Goal: Find specific page/section: Find specific page/section

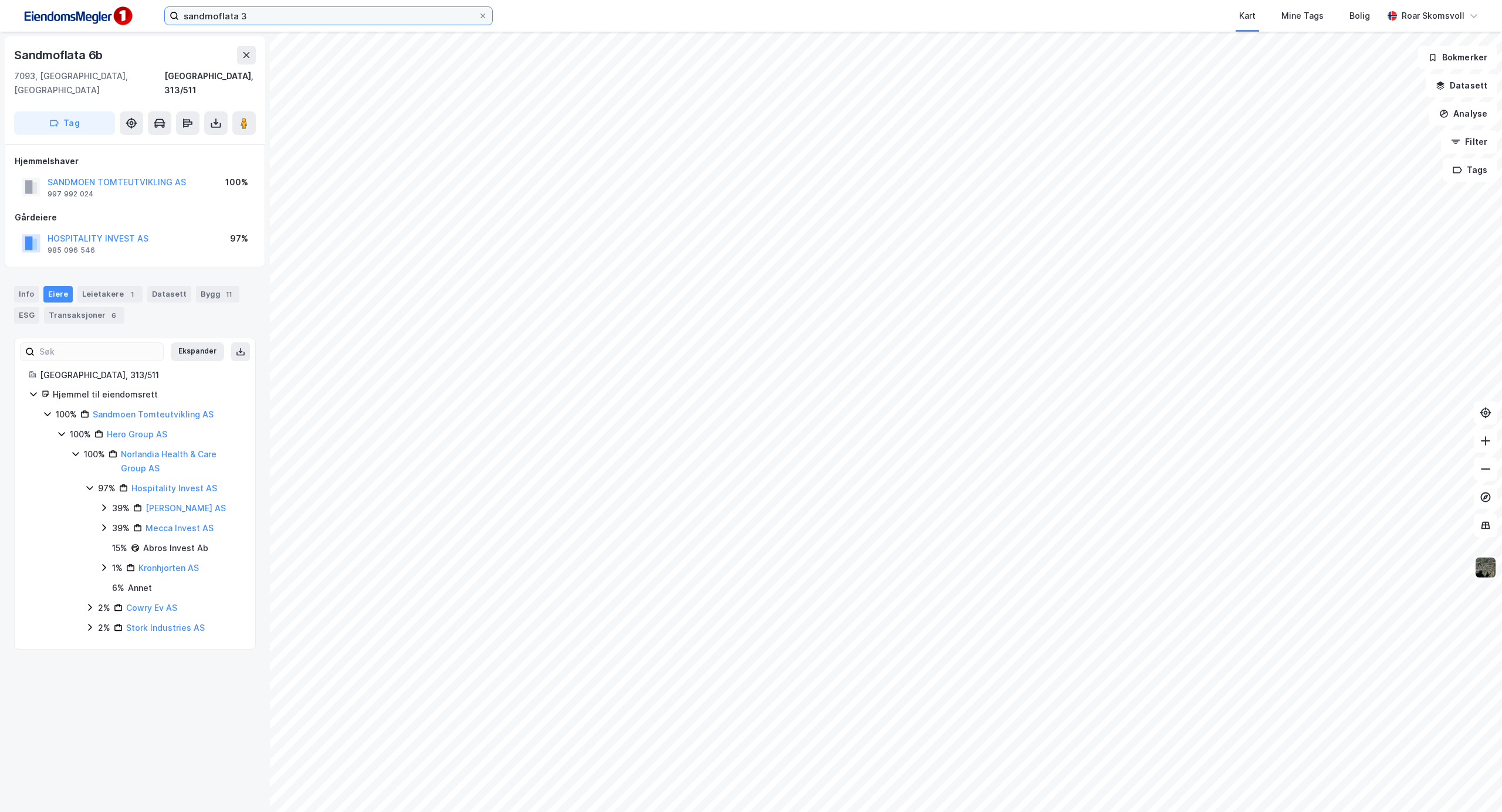
drag, startPoint x: 262, startPoint y: 17, endPoint x: 0, endPoint y: 45, distance: 263.5
click at [0, 41] on div "sandmoflata 3 Kart Mine Tags Bolig [PERSON_NAME] Sandmoflata 6b 7093, [GEOGRAPH…" at bounding box center [751, 406] width 1502 height 812
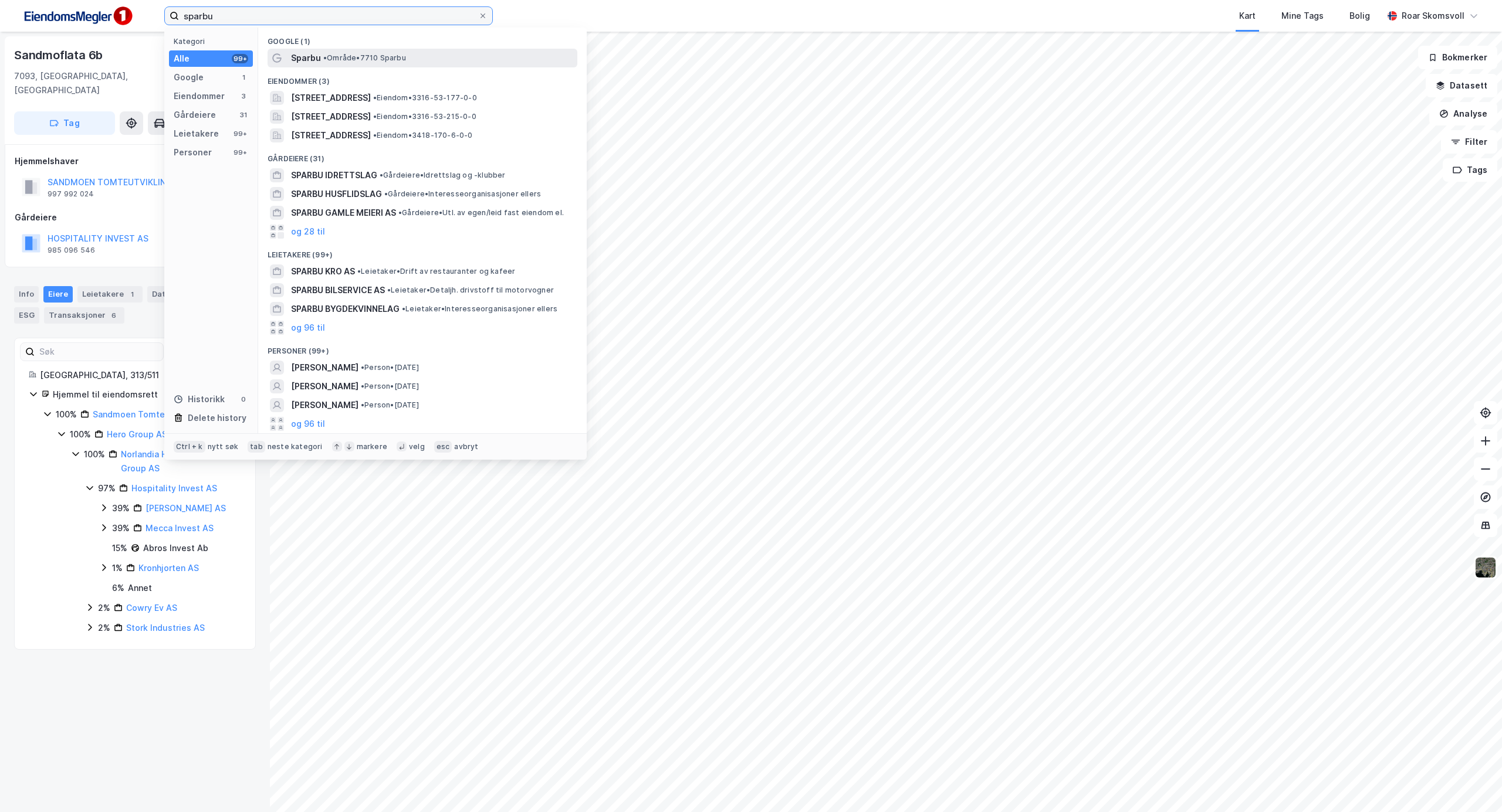
type input "sparbu"
click at [304, 59] on span "Sparbu" at bounding box center [306, 58] width 30 height 14
